Goal: Use online tool/utility: Utilize a website feature to perform a specific function

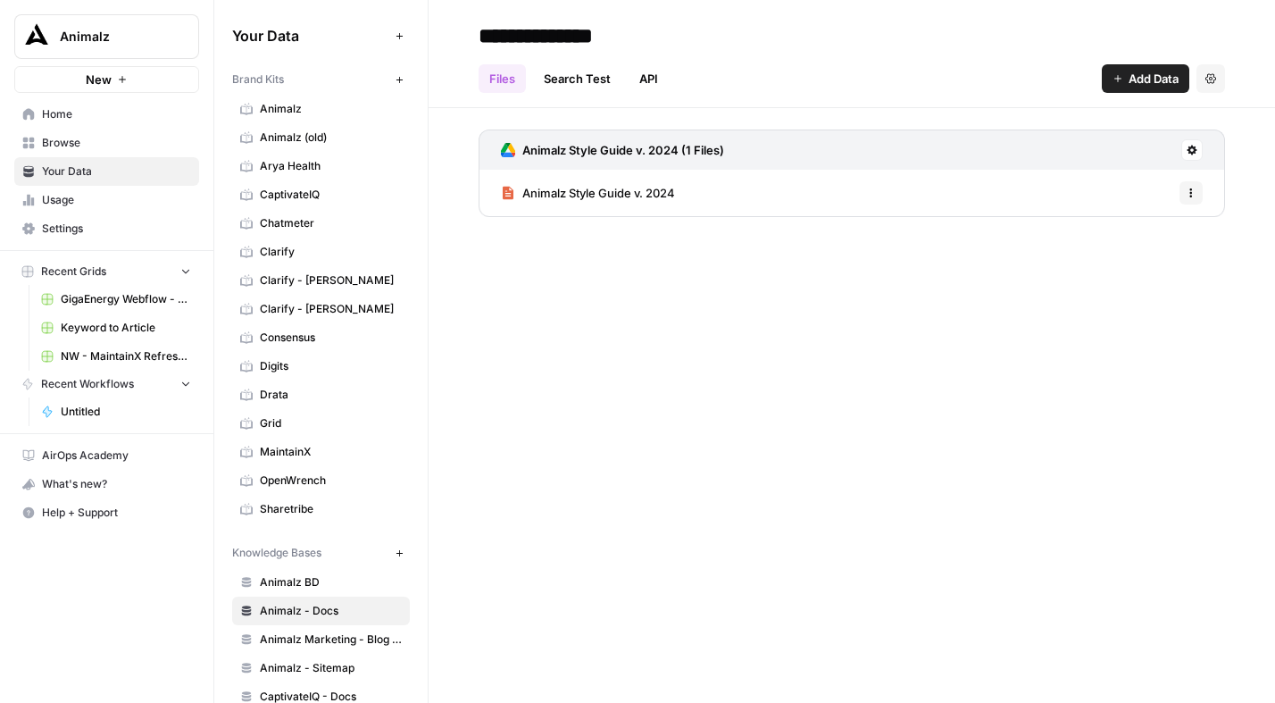
click at [91, 87] on span "New" at bounding box center [99, 80] width 26 height 18
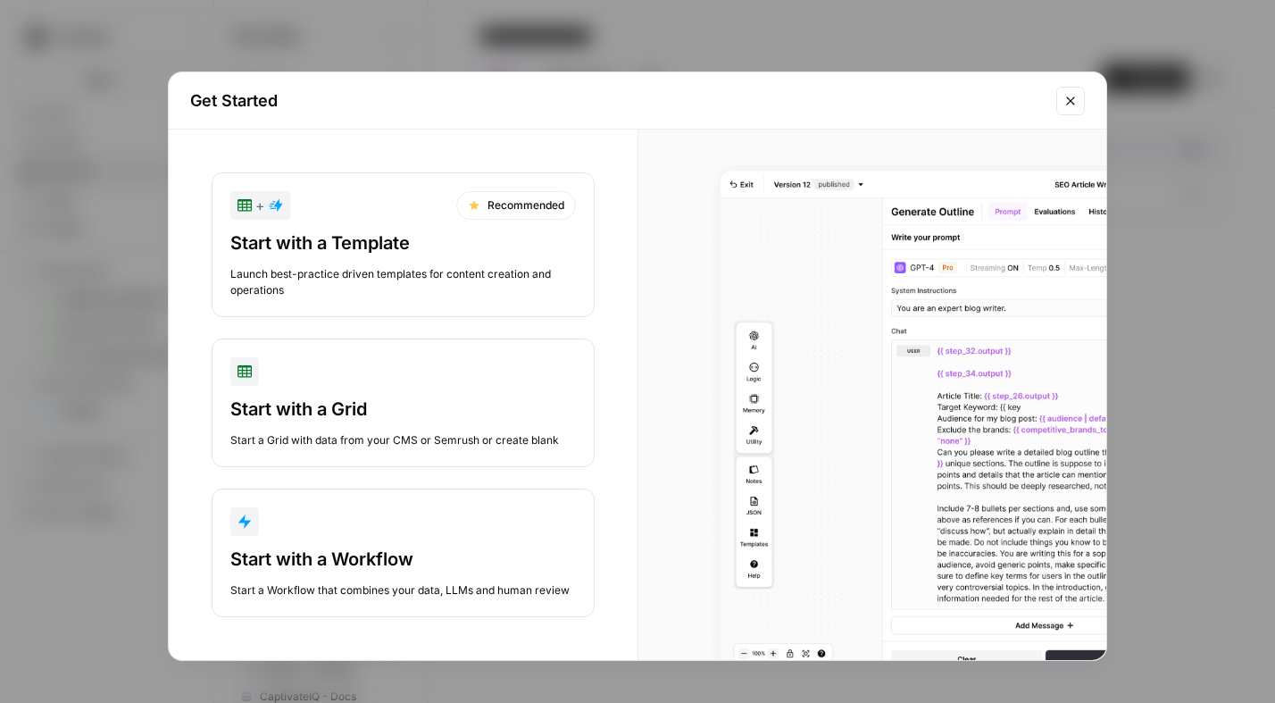
click at [412, 560] on div "Start with a Workflow" at bounding box center [402, 558] width 345 height 25
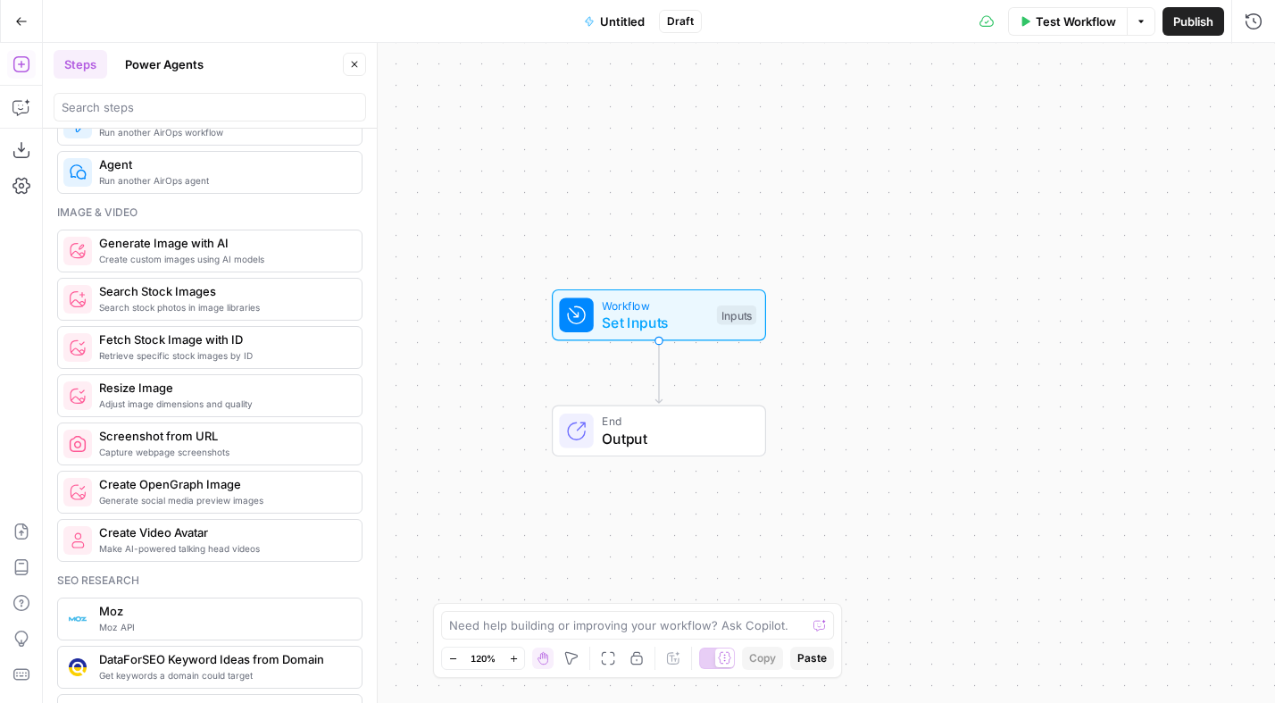
scroll to position [1168, 0]
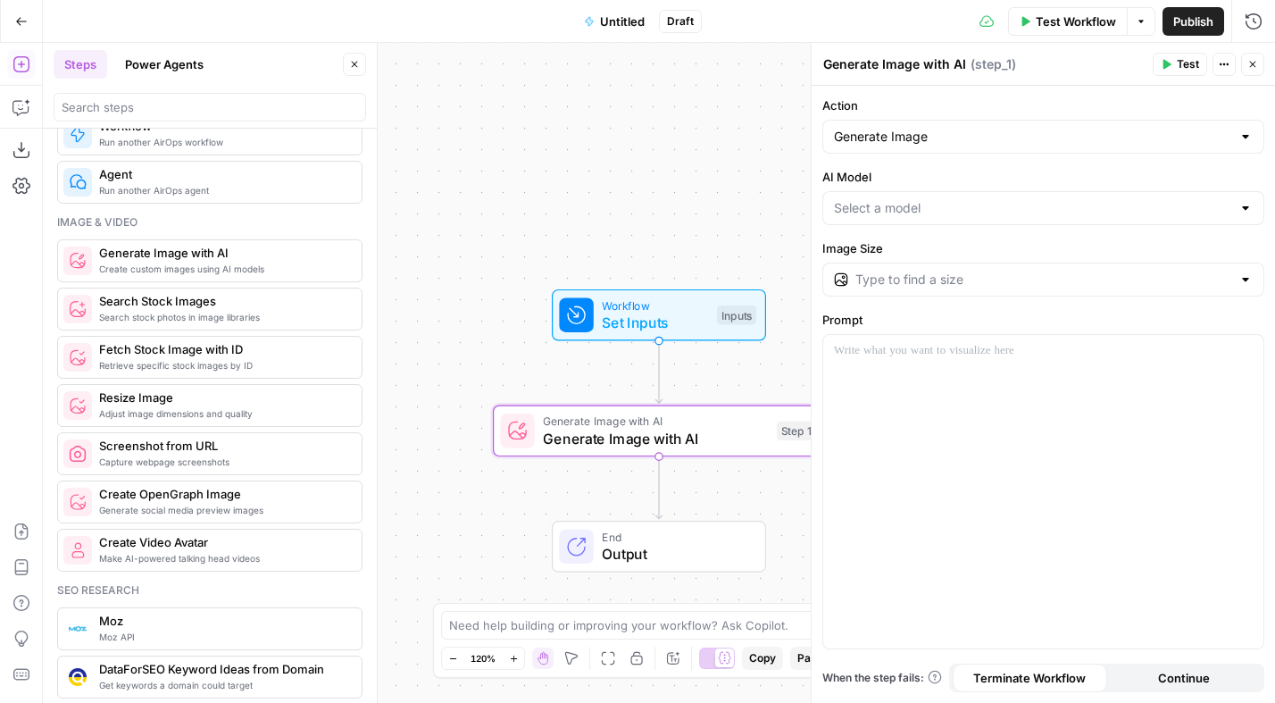
click at [1241, 210] on div at bounding box center [1245, 208] width 14 height 18
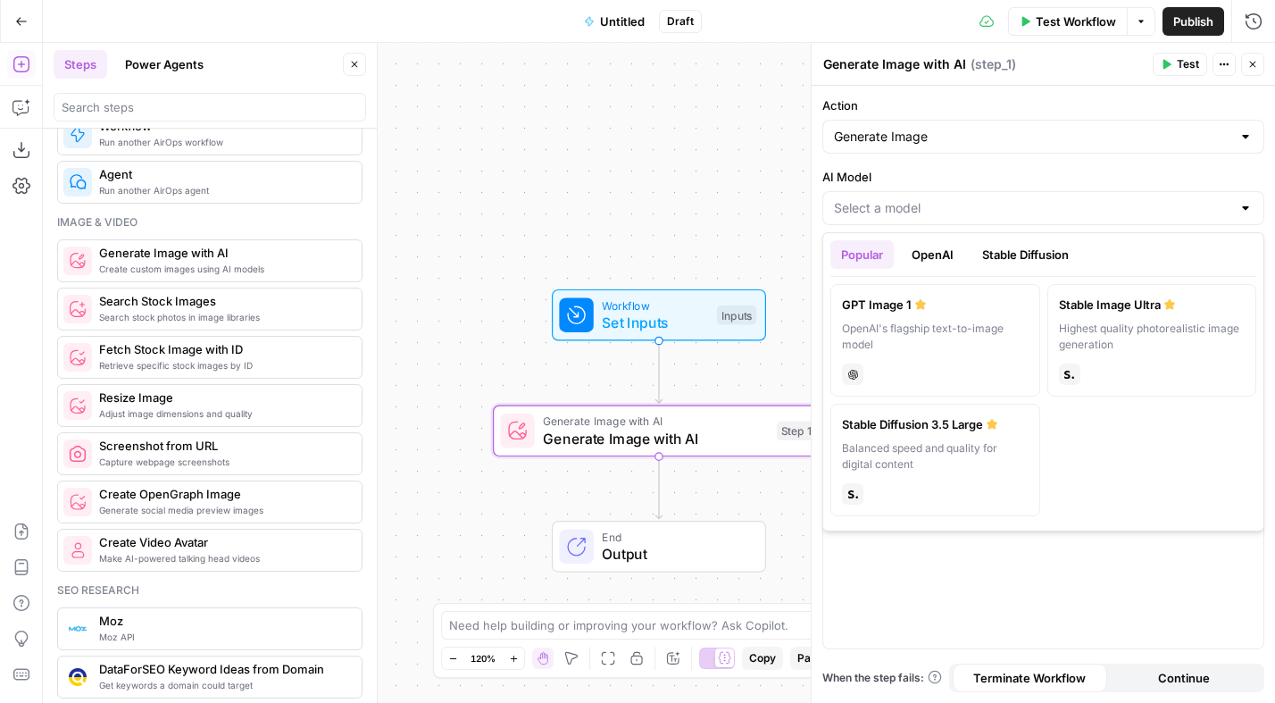
click at [1097, 178] on label "AI Model" at bounding box center [1043, 177] width 442 height 18
click at [1097, 199] on input "AI Model" at bounding box center [1032, 208] width 397 height 18
click at [941, 258] on button "OpenAI" at bounding box center [932, 254] width 63 height 29
click at [1016, 253] on button "Stable Diffusion" at bounding box center [1025, 254] width 108 height 29
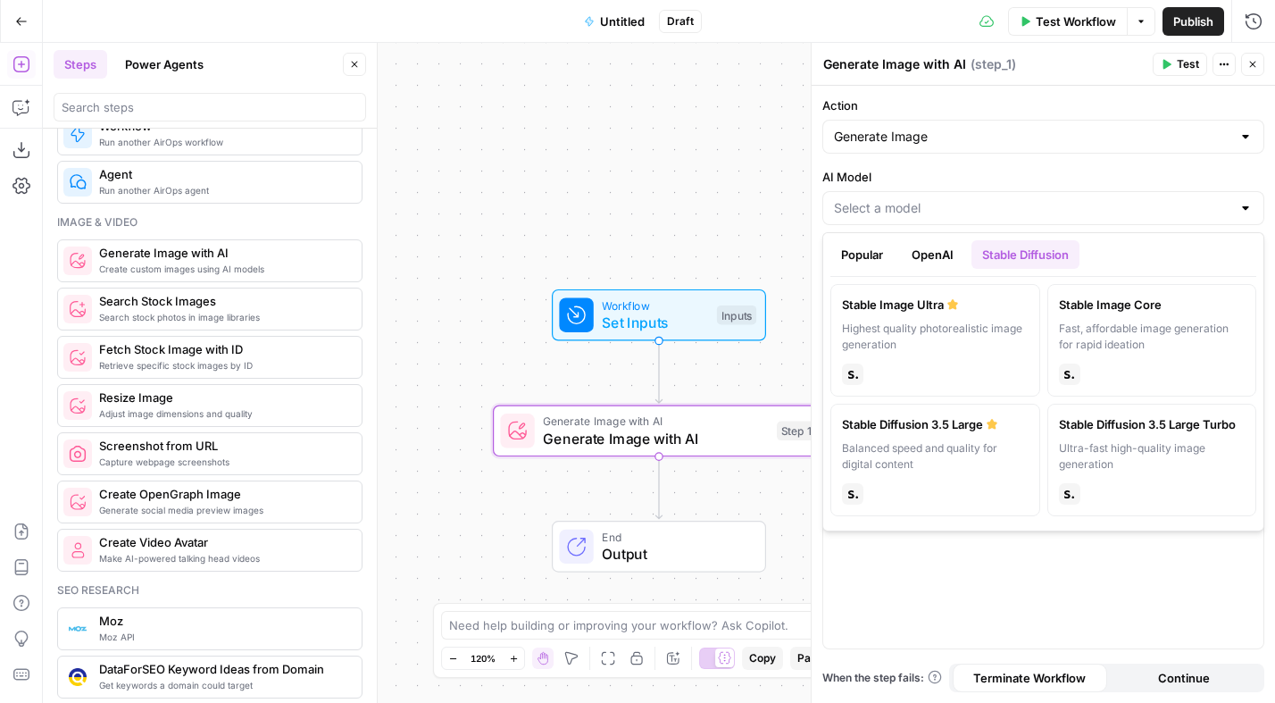
click at [943, 261] on button "OpenAI" at bounding box center [932, 254] width 63 height 29
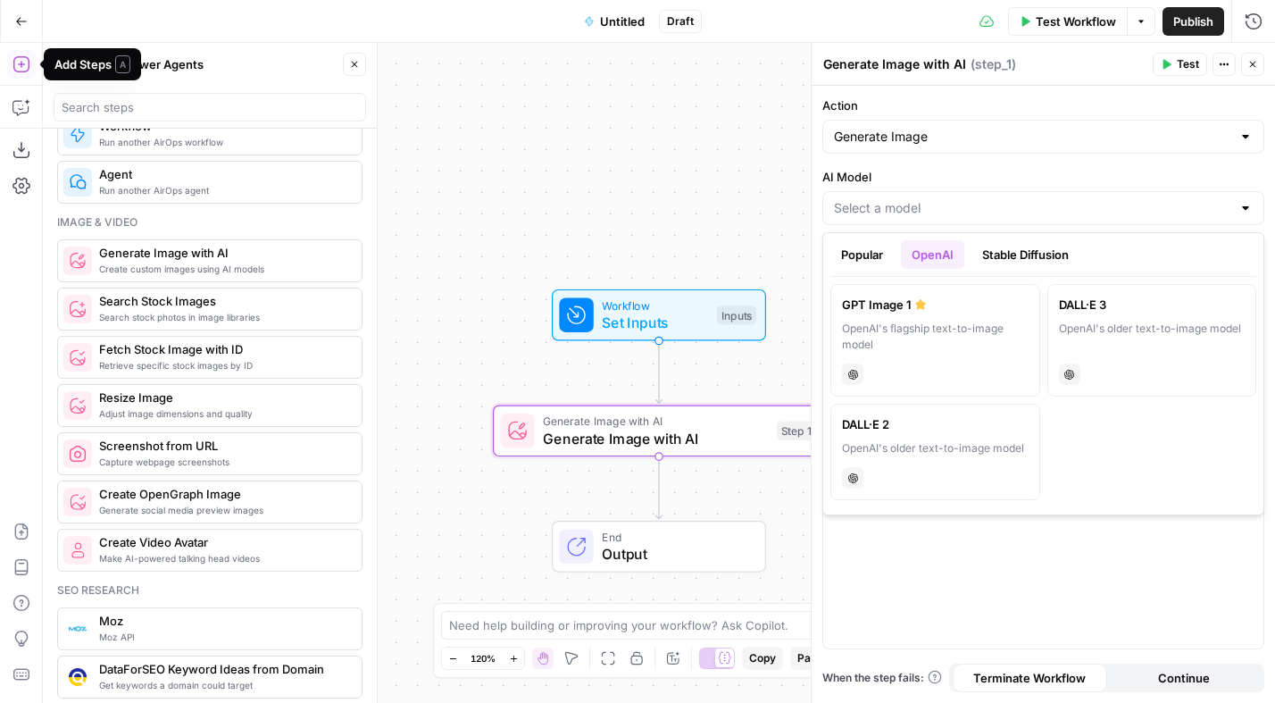
click at [186, 63] on button "Power Agents" at bounding box center [164, 64] width 100 height 29
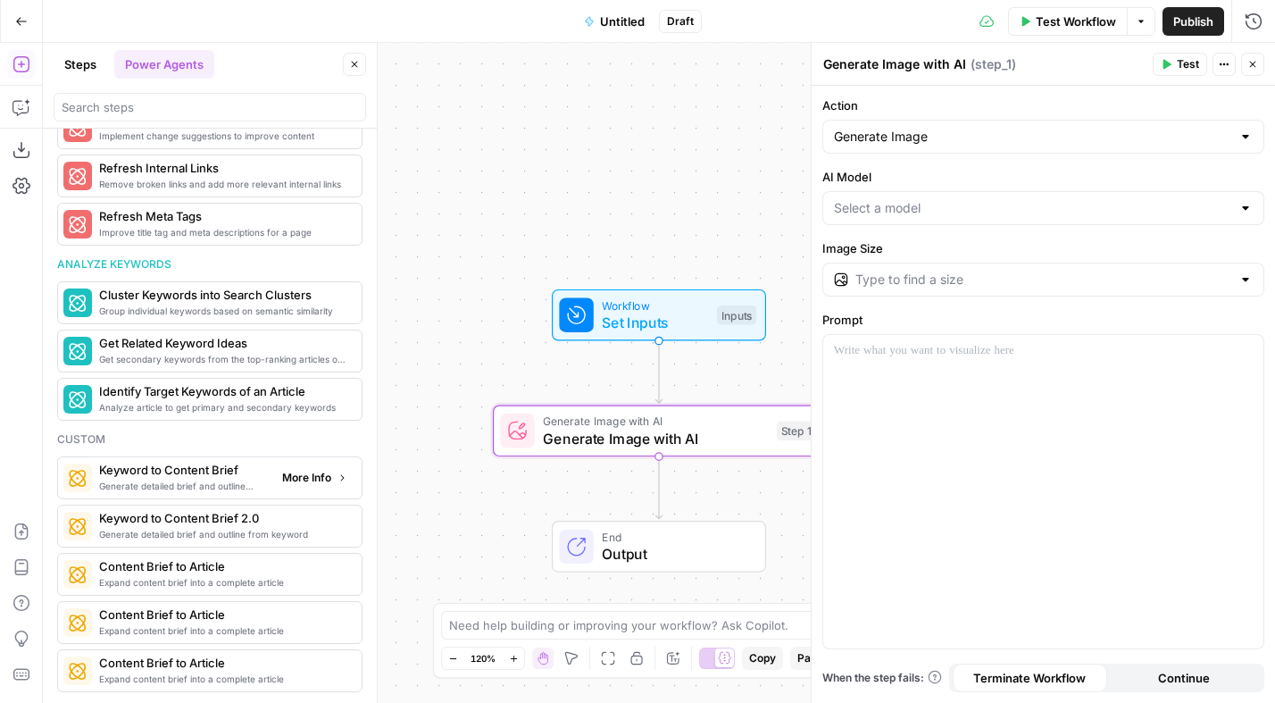
scroll to position [0, 0]
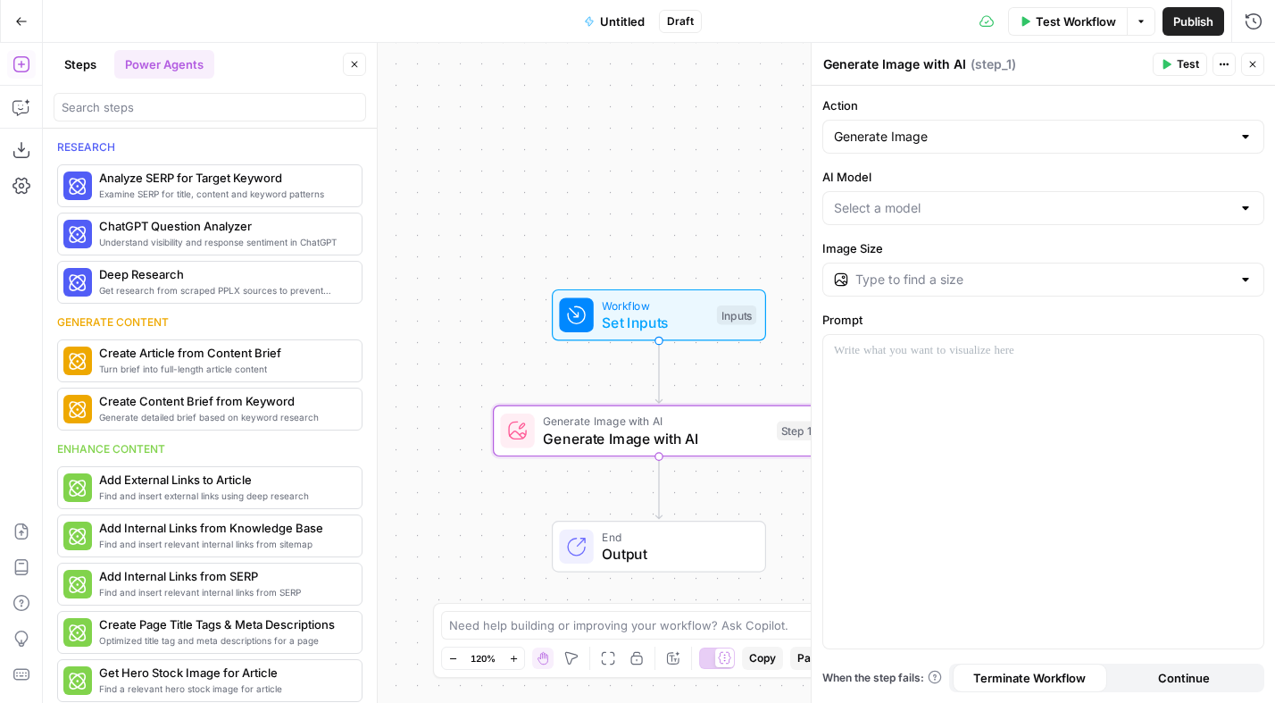
click at [599, 420] on span "Generate Image with AI" at bounding box center [655, 420] width 225 height 17
click at [1239, 137] on div at bounding box center [1245, 137] width 14 height 18
type input "Generate Image"
click at [990, 457] on div at bounding box center [1043, 491] width 440 height 313
click at [946, 207] on input "AI Model" at bounding box center [1032, 208] width 397 height 18
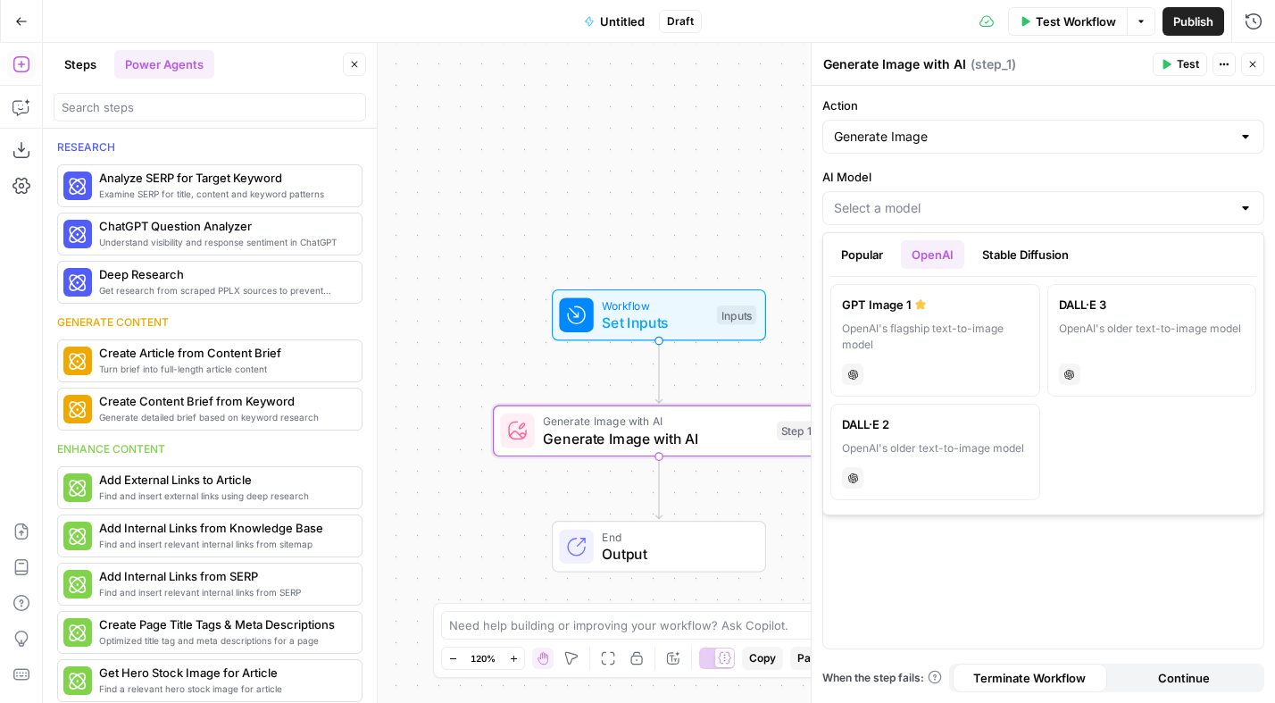
click at [891, 319] on label "GPT Image 1 OpenAI's flagship text-to-image model chat" at bounding box center [935, 340] width 210 height 112
type input "GPT Image 1"
type input "1024×1024"
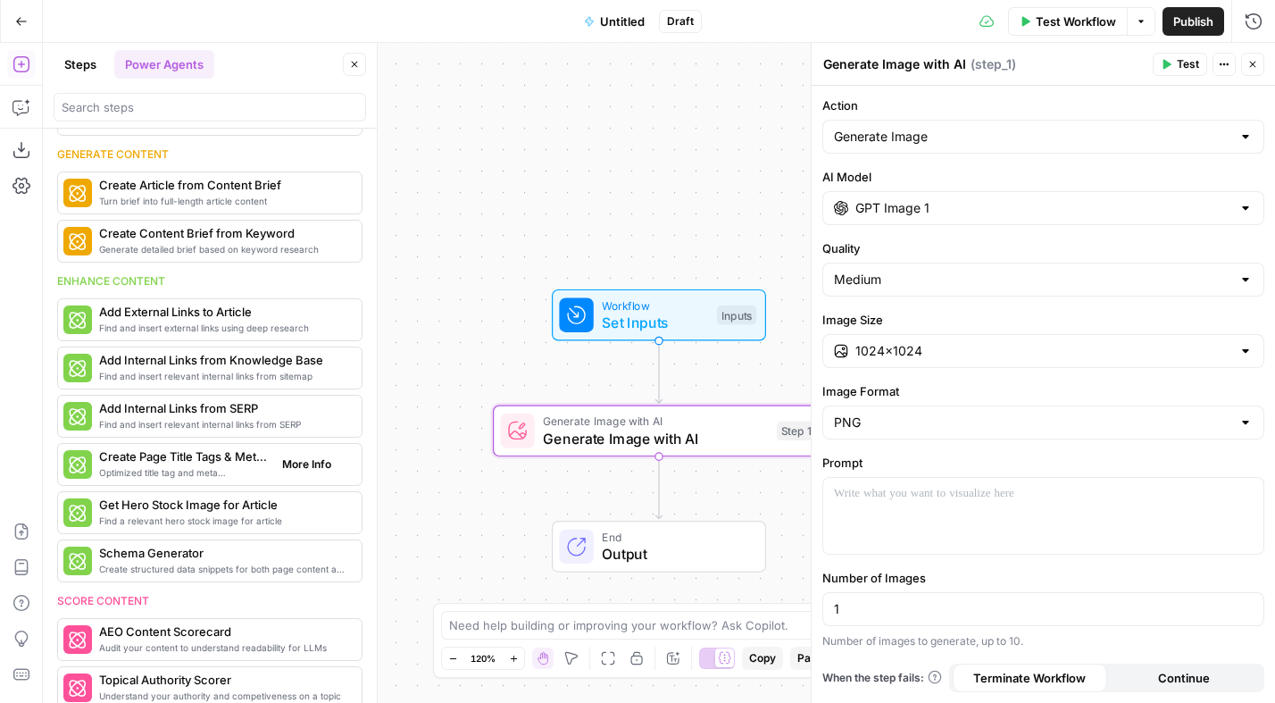
scroll to position [312, 0]
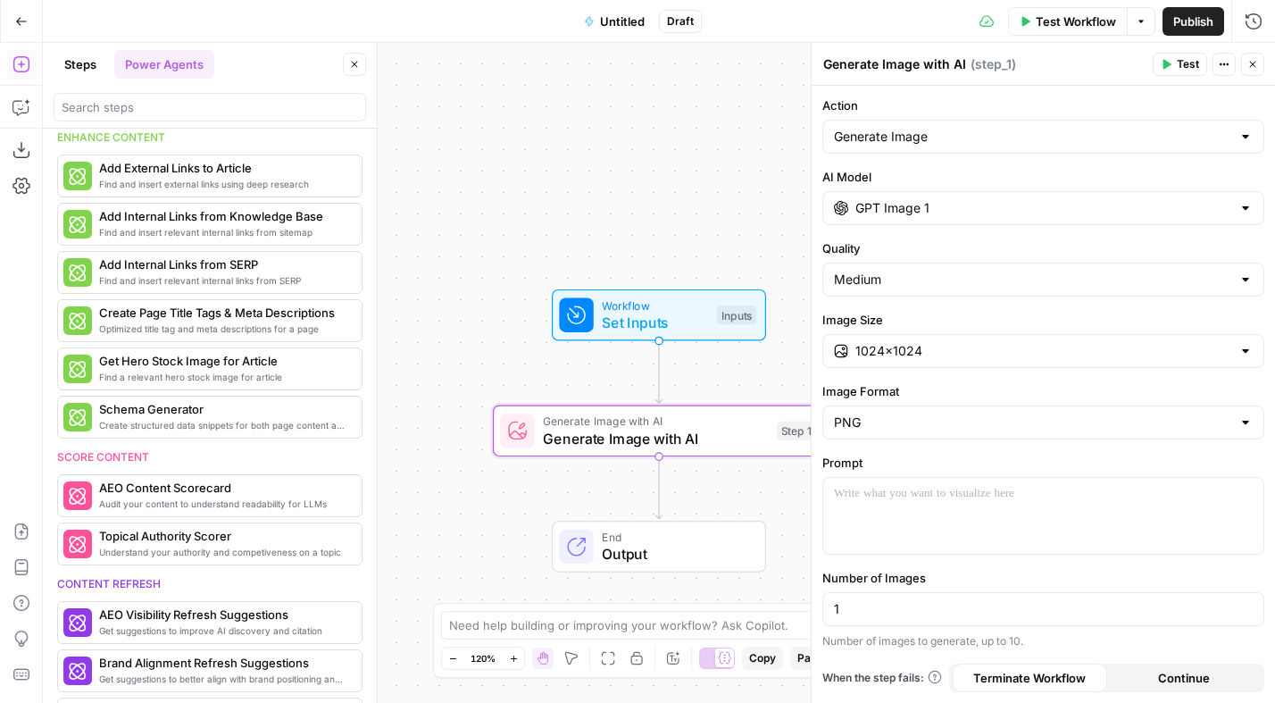
click at [88, 70] on button "Steps" at bounding box center [81, 64] width 54 height 29
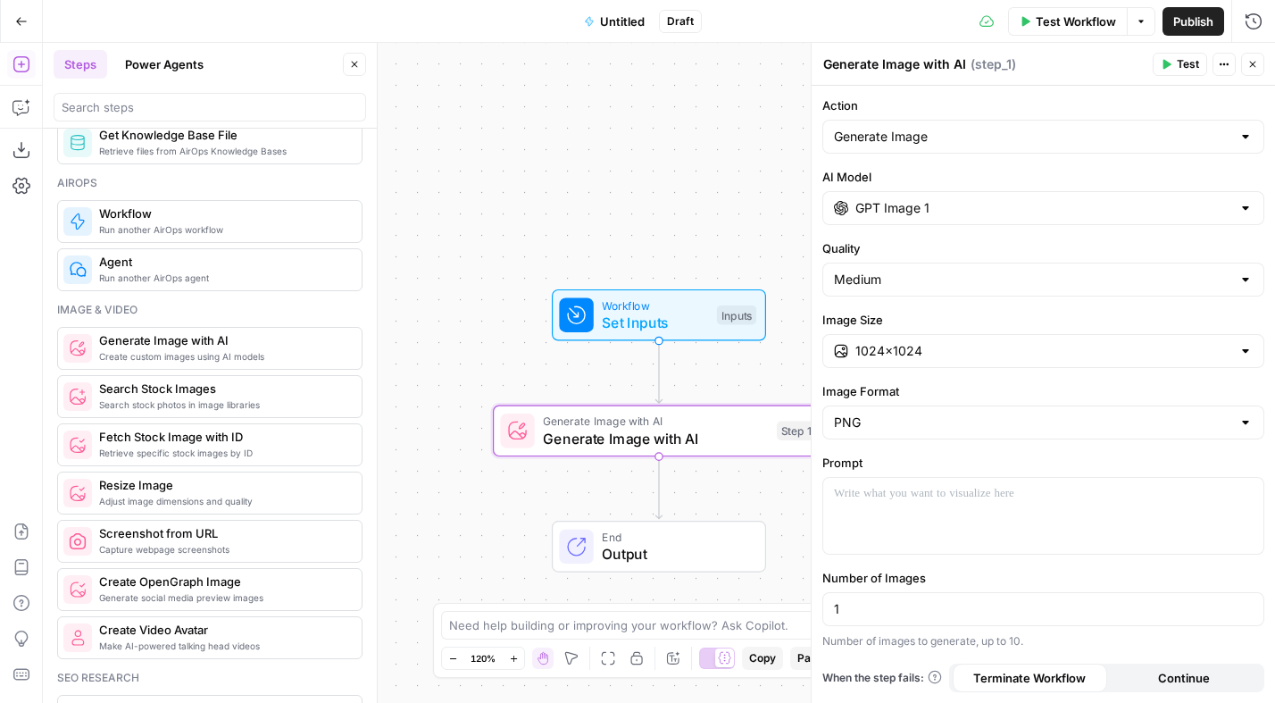
scroll to position [1082, 0]
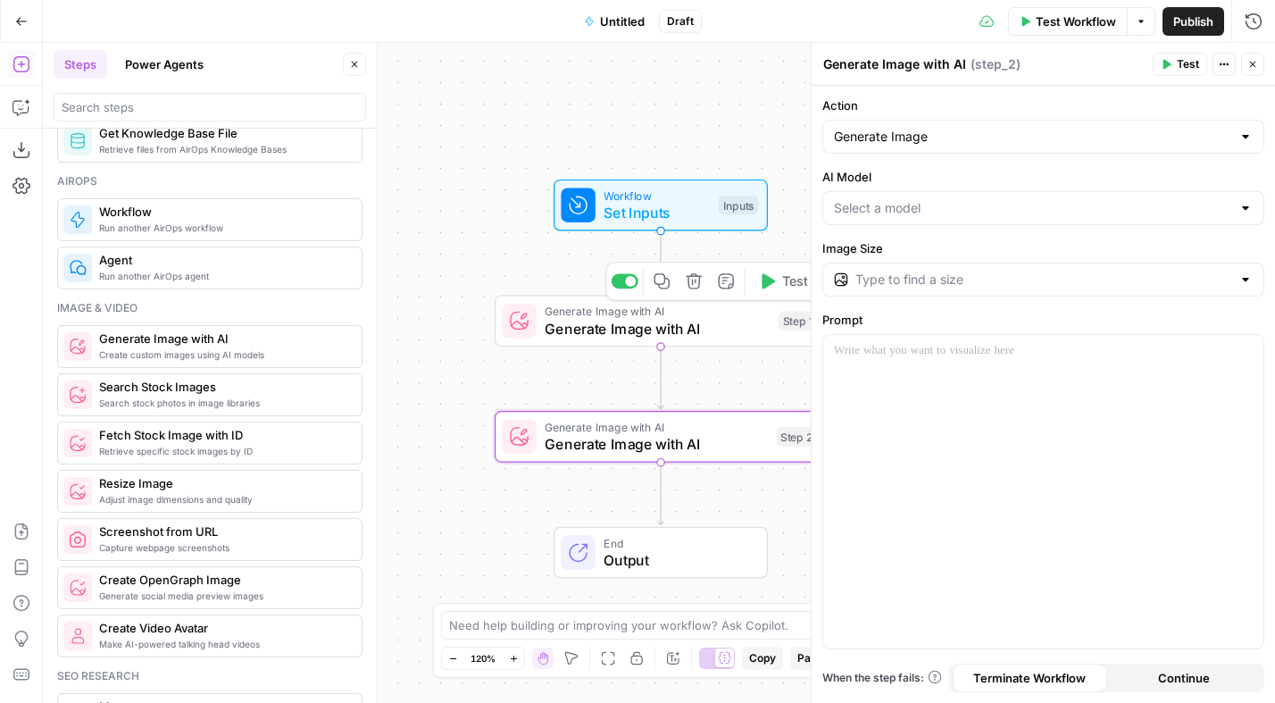
click at [600, 324] on span "Generate Image with AI" at bounding box center [657, 328] width 225 height 21
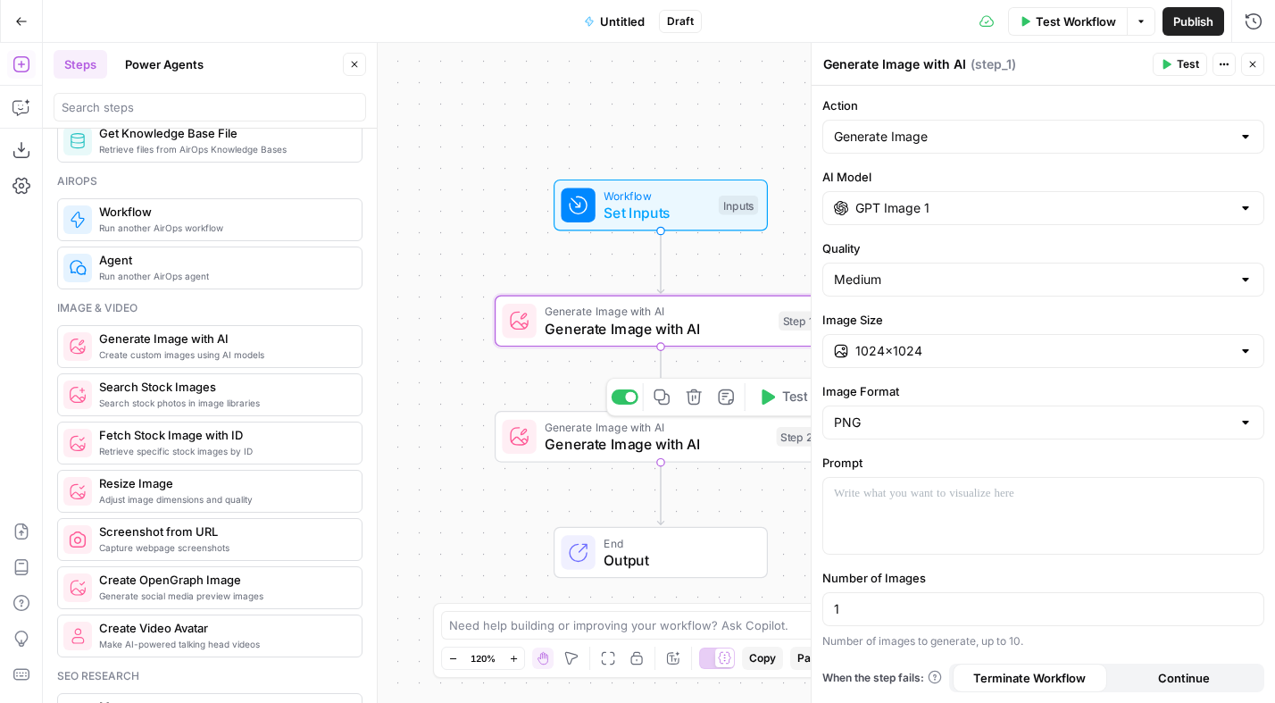
click at [633, 448] on span "Generate Image with AI" at bounding box center [656, 443] width 223 height 21
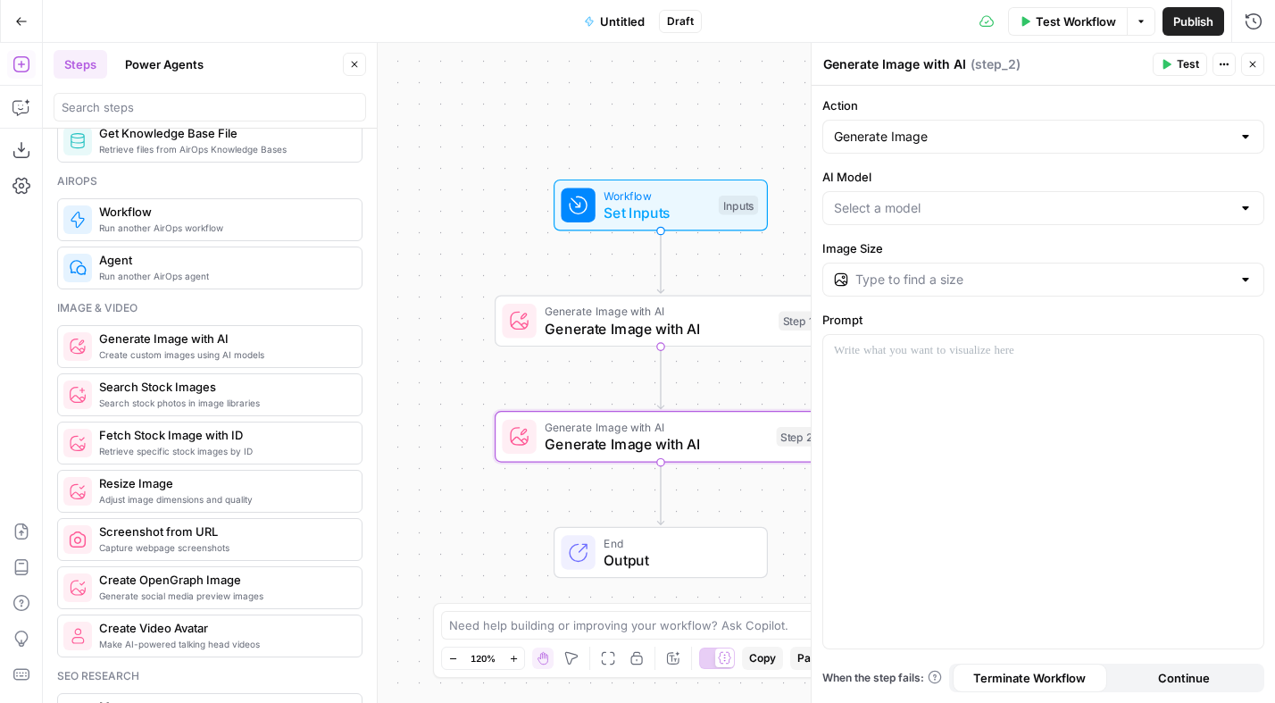
click at [1247, 205] on div at bounding box center [1245, 208] width 14 height 18
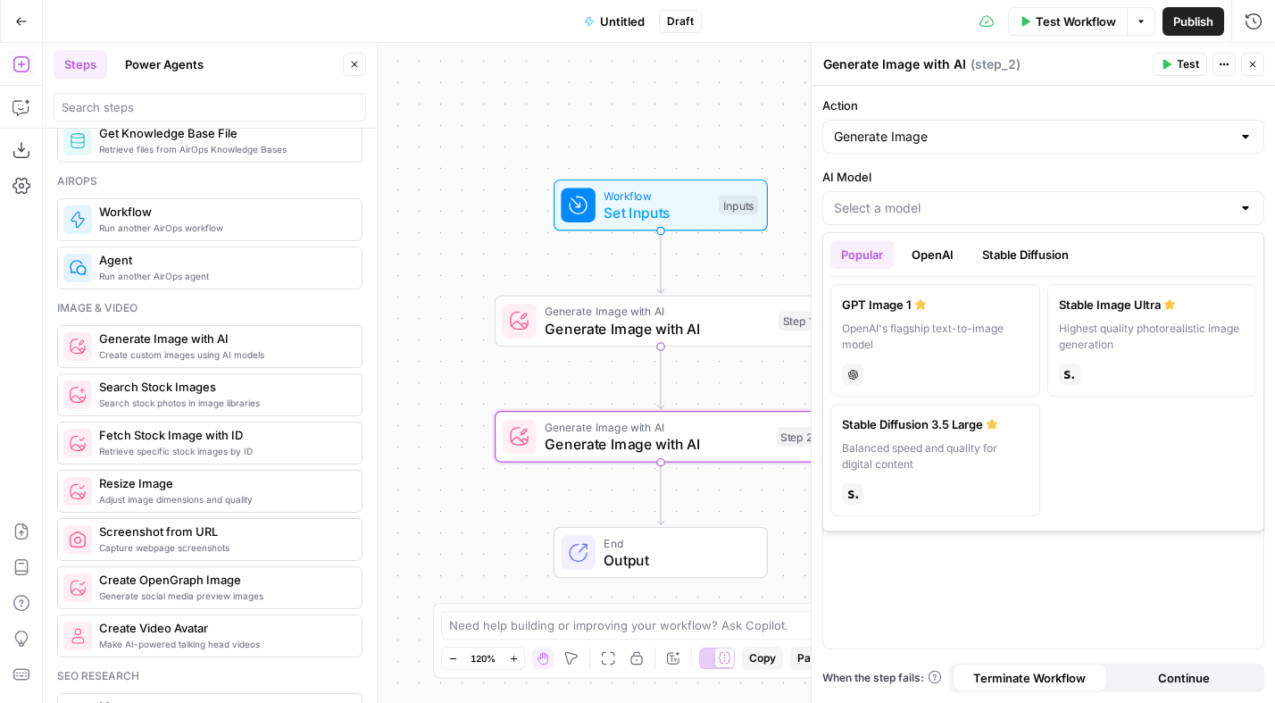
click at [1031, 256] on button "Stable Diffusion" at bounding box center [1025, 254] width 108 height 29
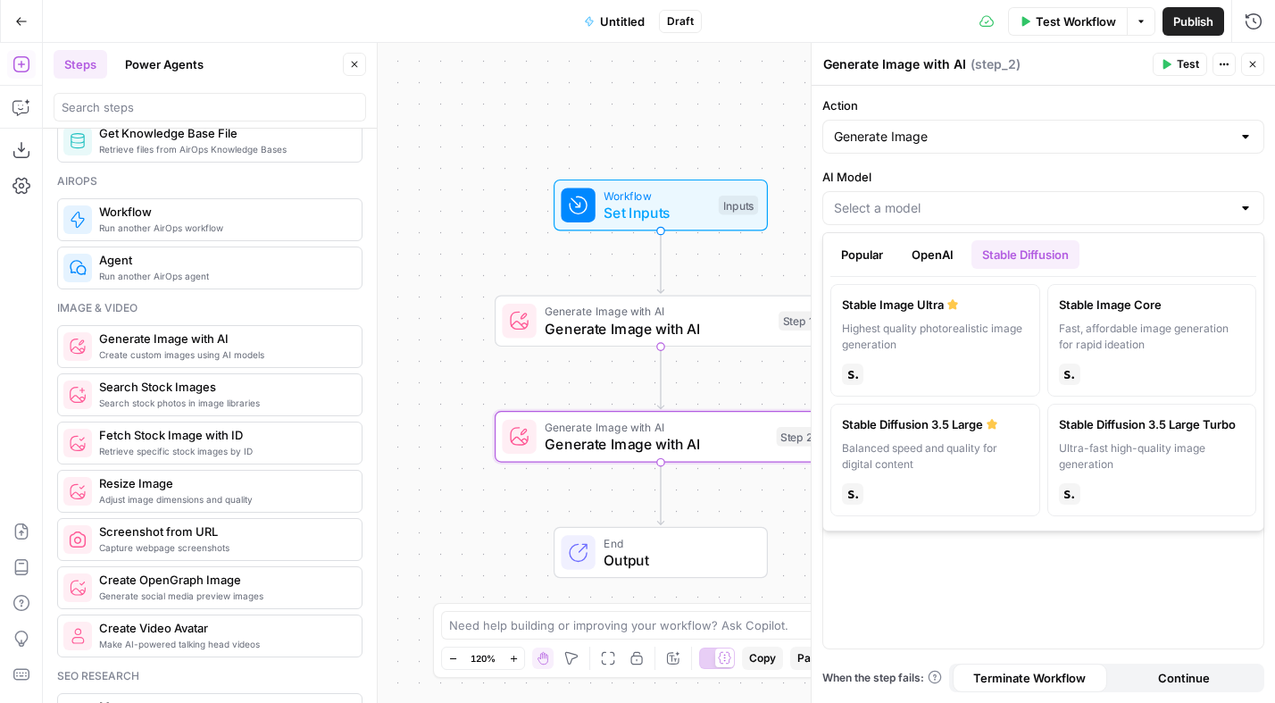
click at [923, 337] on div "Highest quality photorealistic image generation" at bounding box center [935, 336] width 187 height 32
type input "Stable Image Ultra"
type input "21:9 (1536×640)"
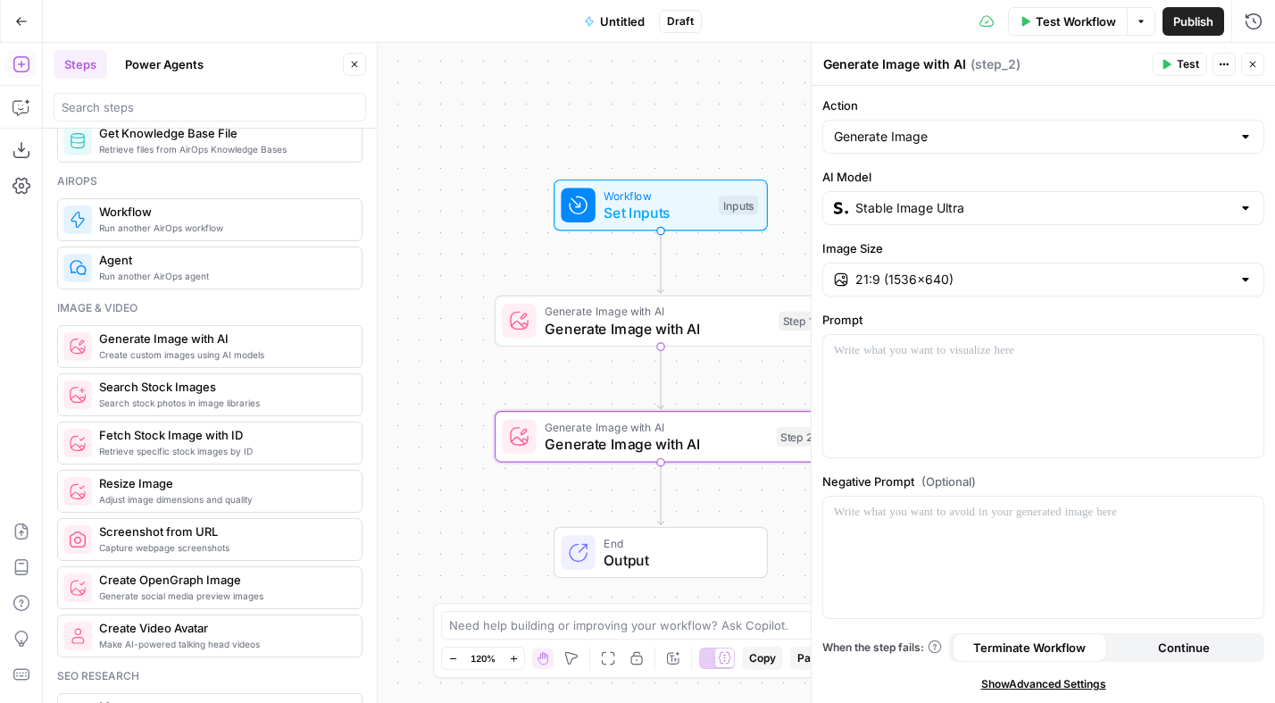
click at [694, 319] on span "Generate Image with AI" at bounding box center [657, 328] width 225 height 21
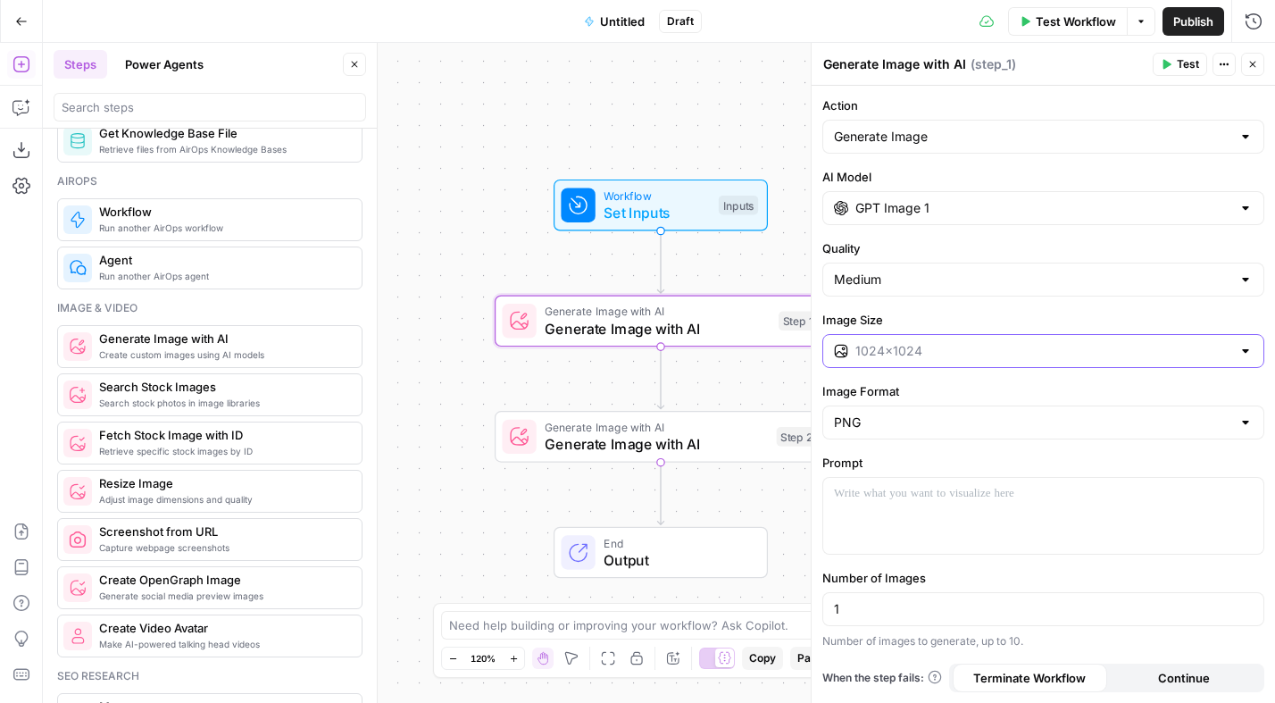
click at [1065, 352] on input "Image Size" at bounding box center [1043, 351] width 376 height 18
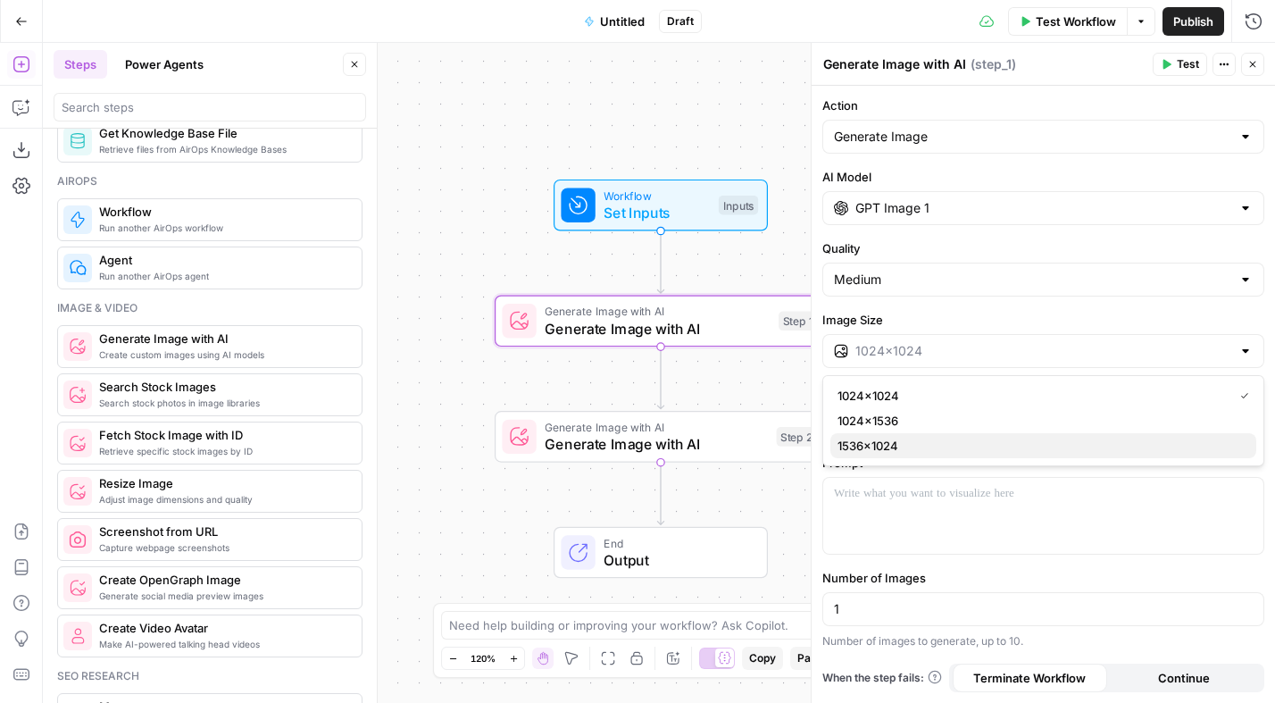
click at [888, 445] on span "1536×1024" at bounding box center [1039, 446] width 404 height 18
type input "1536×1024"
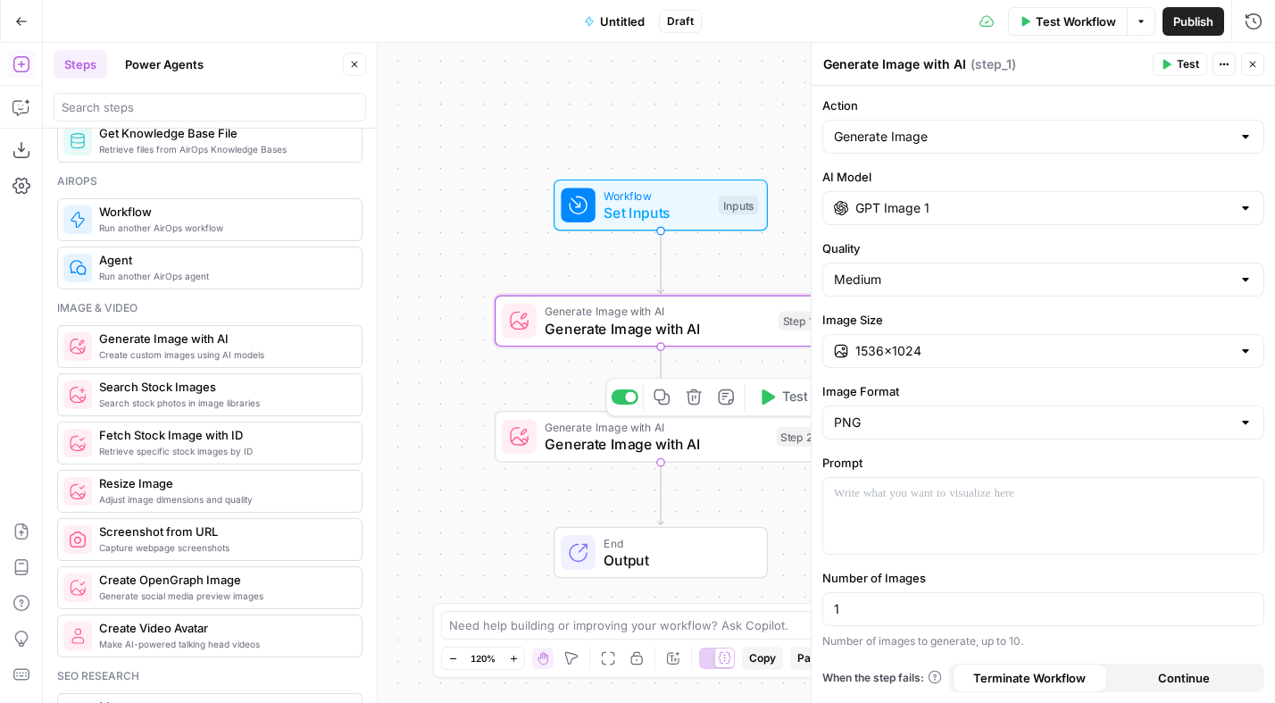
click at [660, 442] on span "Generate Image with AI" at bounding box center [656, 443] width 223 height 21
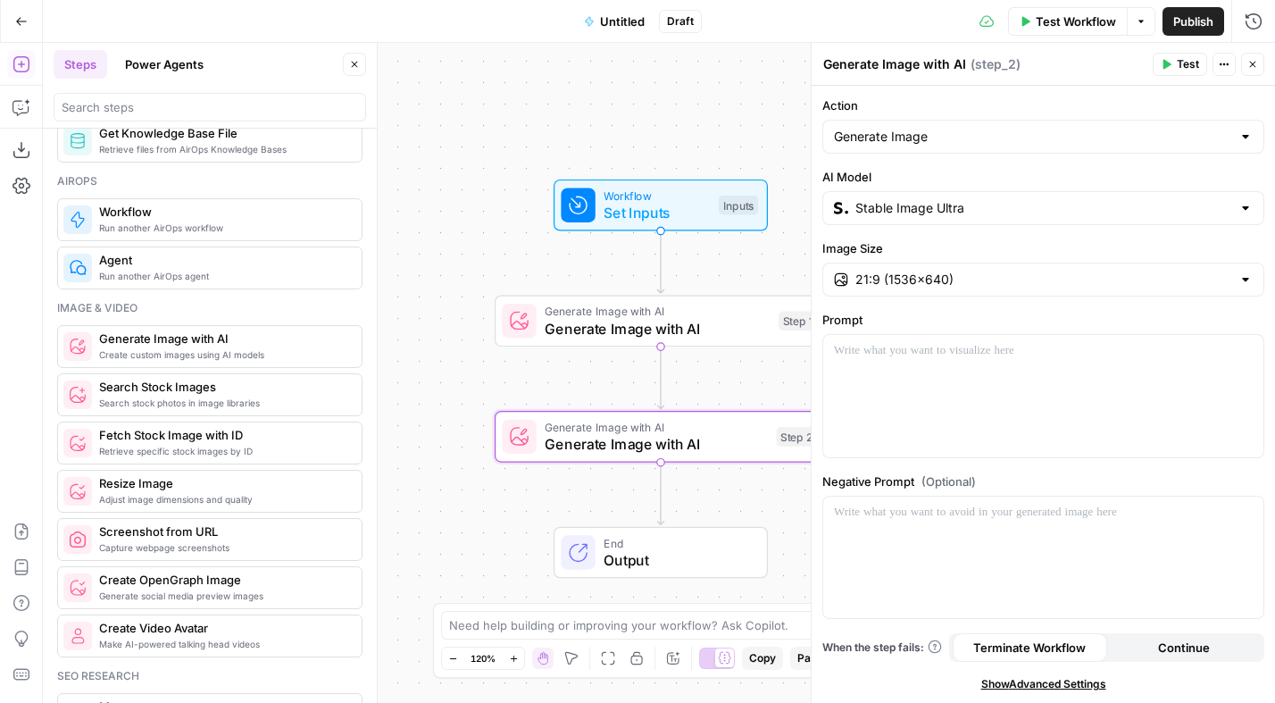
click at [627, 23] on span "Untitled" at bounding box center [622, 21] width 45 height 18
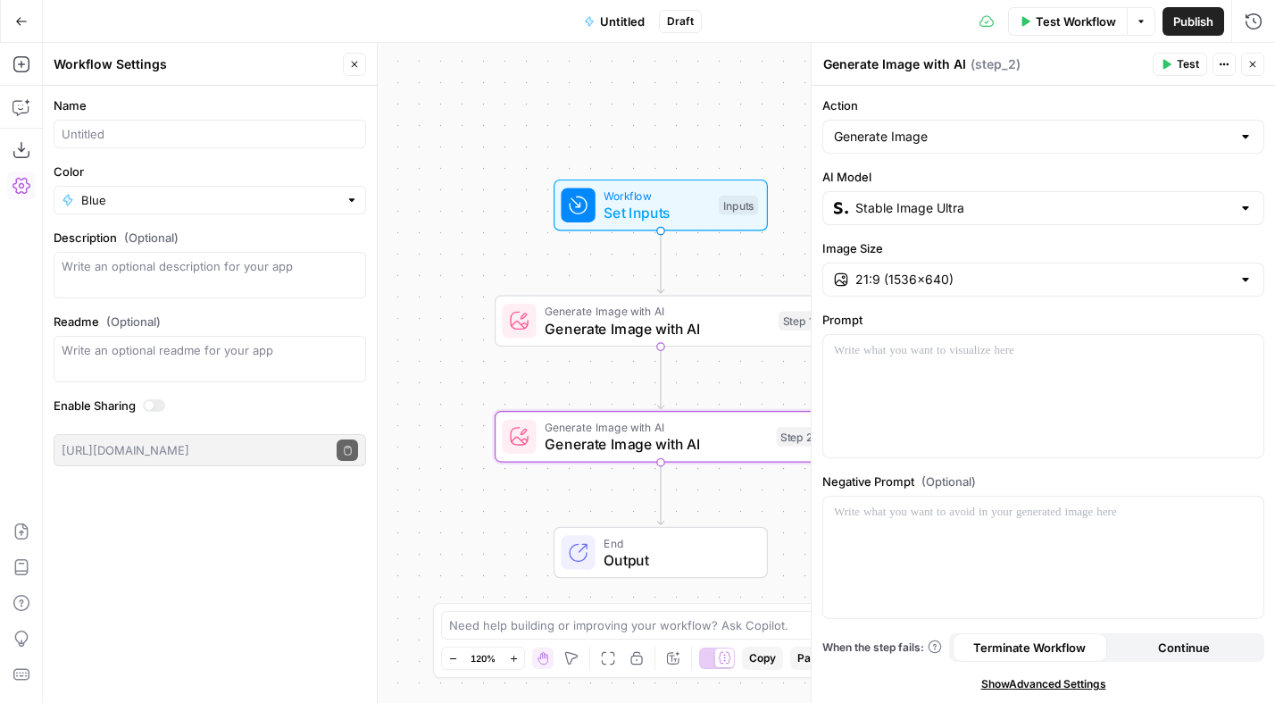
click at [147, 123] on div at bounding box center [210, 134] width 312 height 29
type input "Featured blog image generation (Animalz)"
